Goal: Task Accomplishment & Management: Manage account settings

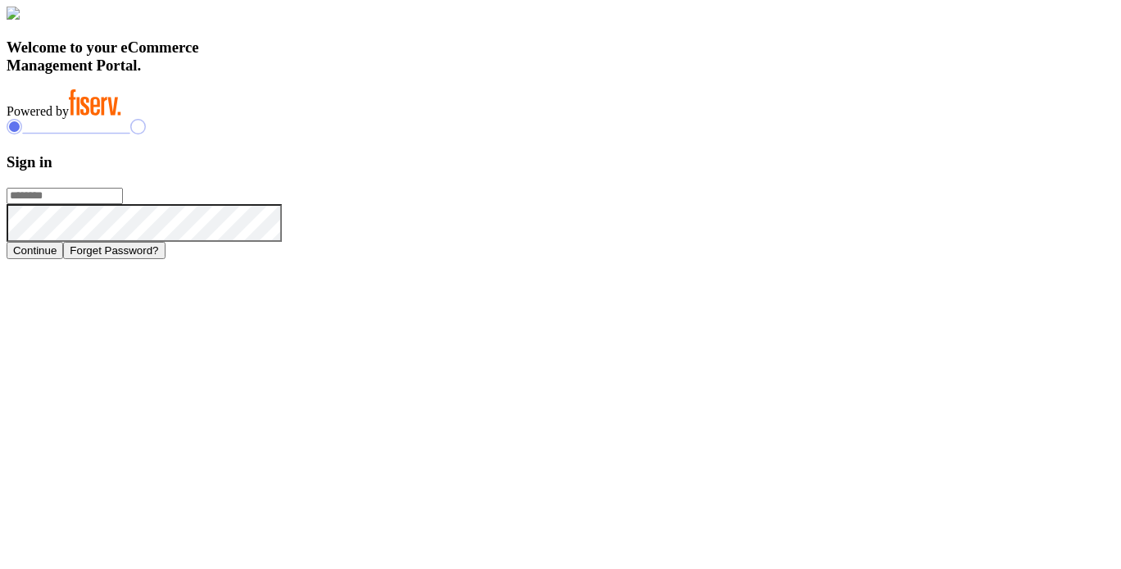
type input "**********"
click at [63, 259] on button "Continue" at bounding box center [35, 250] width 57 height 17
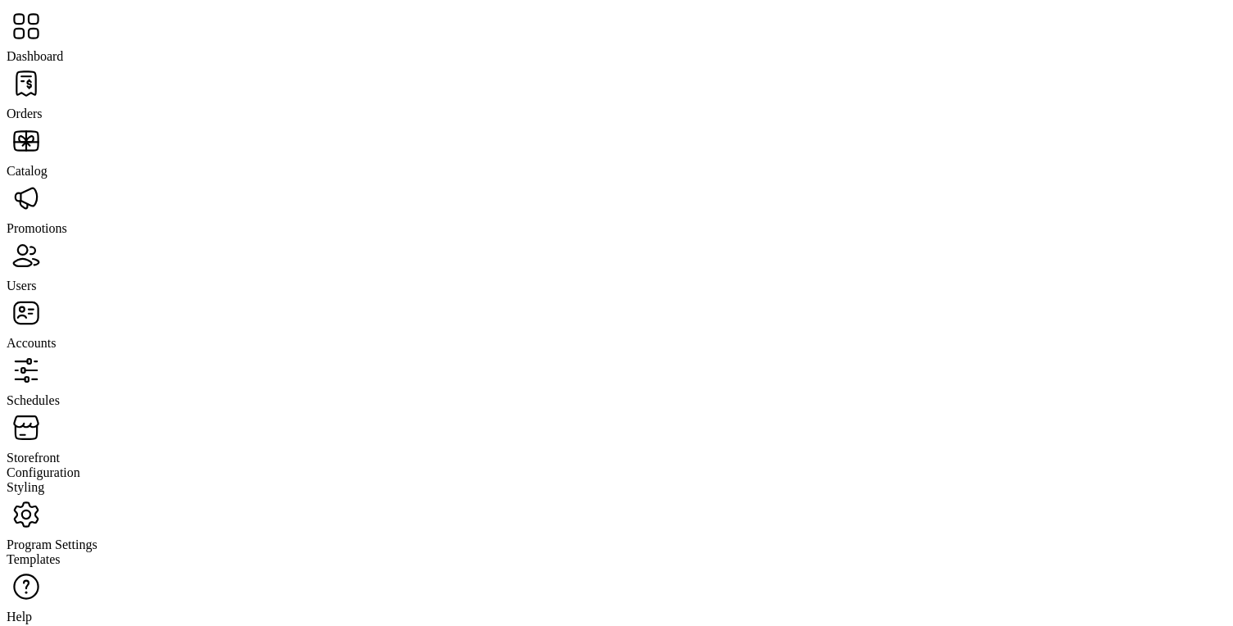
click at [87, 408] on div "Storefront" at bounding box center [617, 436] width 1220 height 57
click at [80, 465] on span "Configuration" at bounding box center [44, 472] width 74 height 14
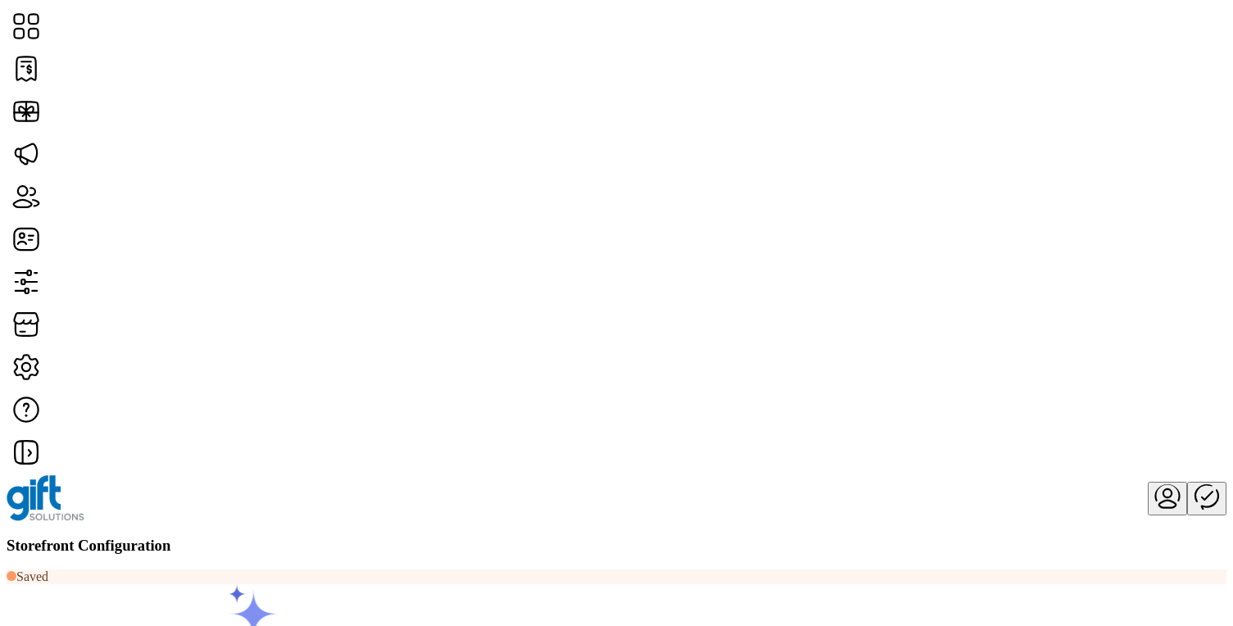
click at [1082, 537] on div "Storefront Configuration" at bounding box center [617, 546] width 1220 height 18
click at [1067, 342] on span "Card Display Settings" at bounding box center [1019, 335] width 115 height 13
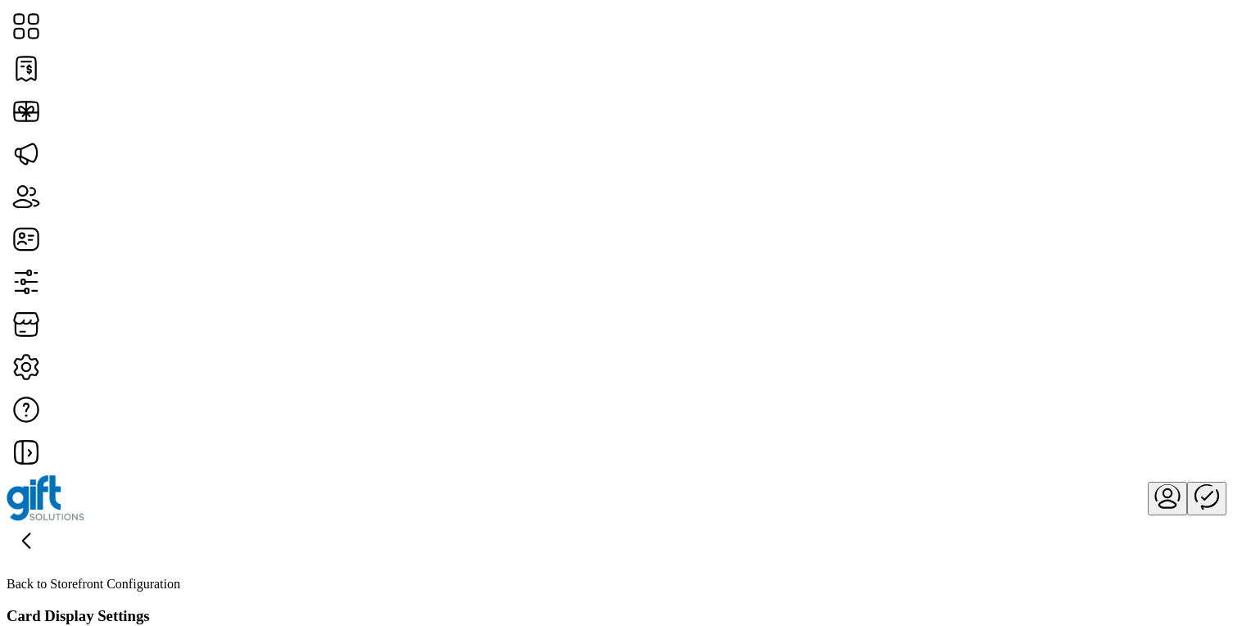
click at [1120, 92] on div "Storefront Card Arrangement Drag and drop cards to customize arrangement. The n…" at bounding box center [616, 313] width 1233 height 626
